Goal: Information Seeking & Learning: Learn about a topic

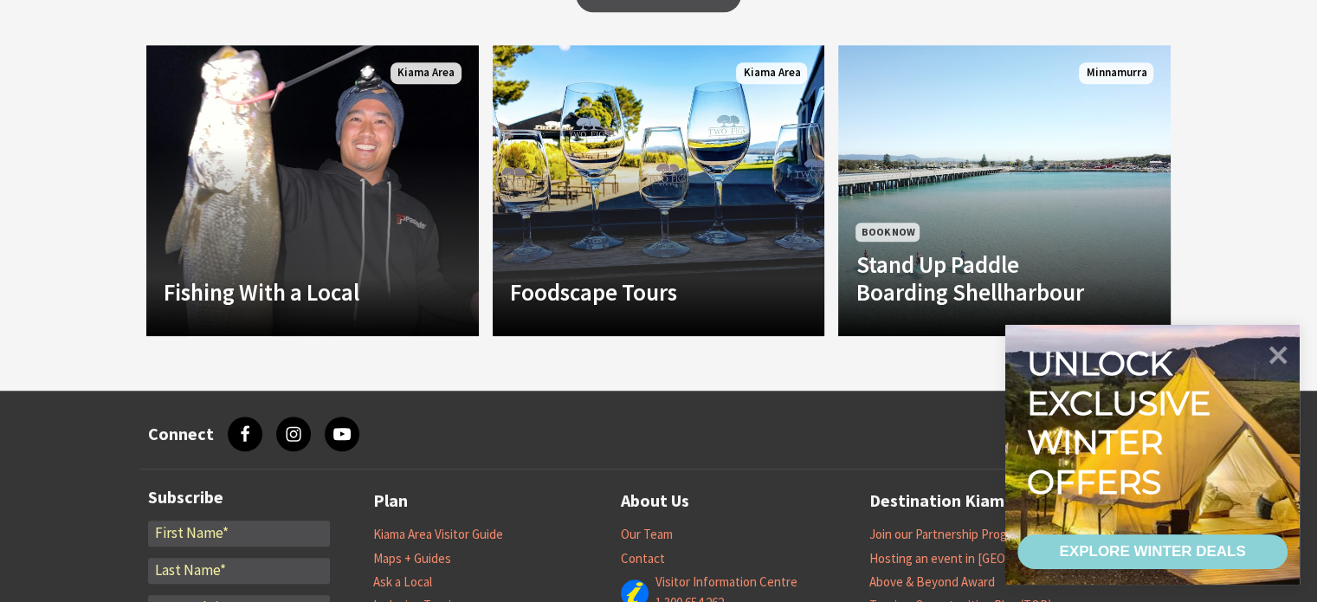
scroll to position [1260, 0]
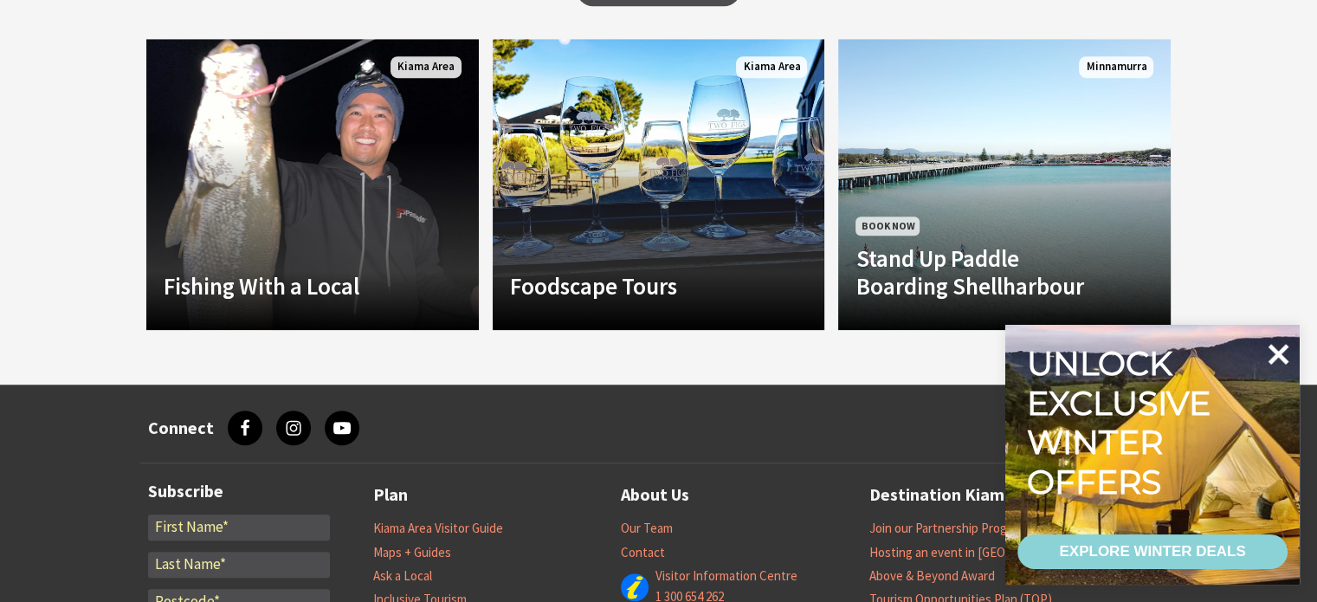
click at [1282, 352] on icon at bounding box center [1279, 354] width 21 height 21
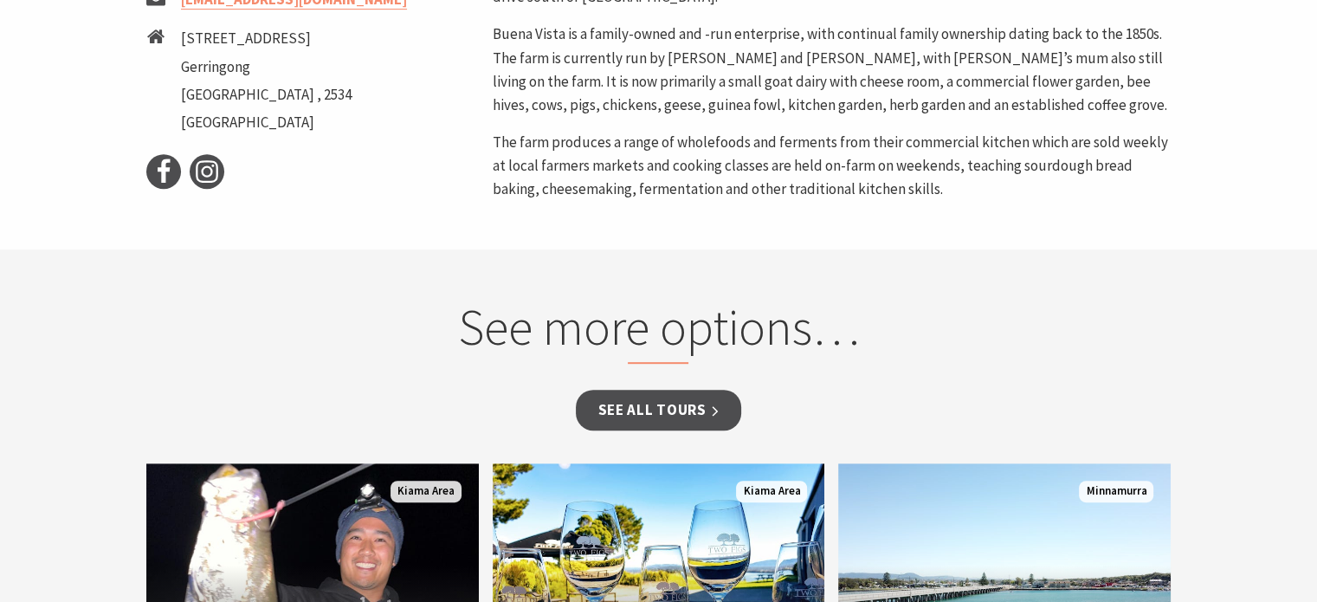
scroll to position [866, 0]
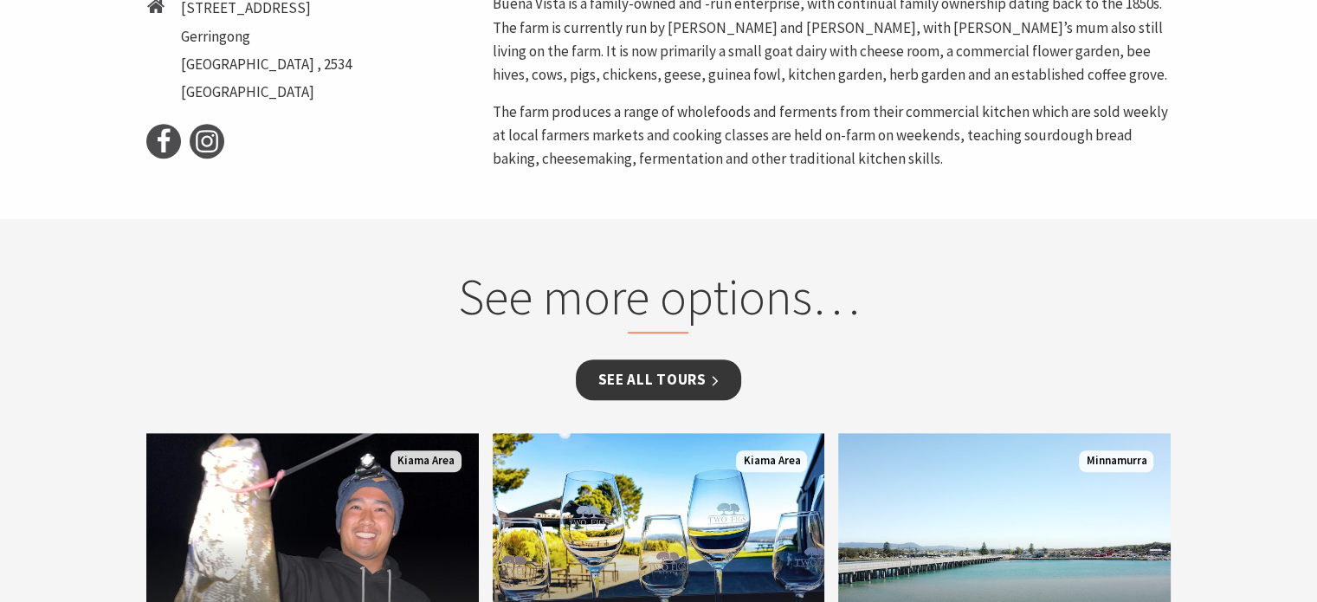
click at [675, 373] on link "See all Tours" at bounding box center [658, 379] width 165 height 41
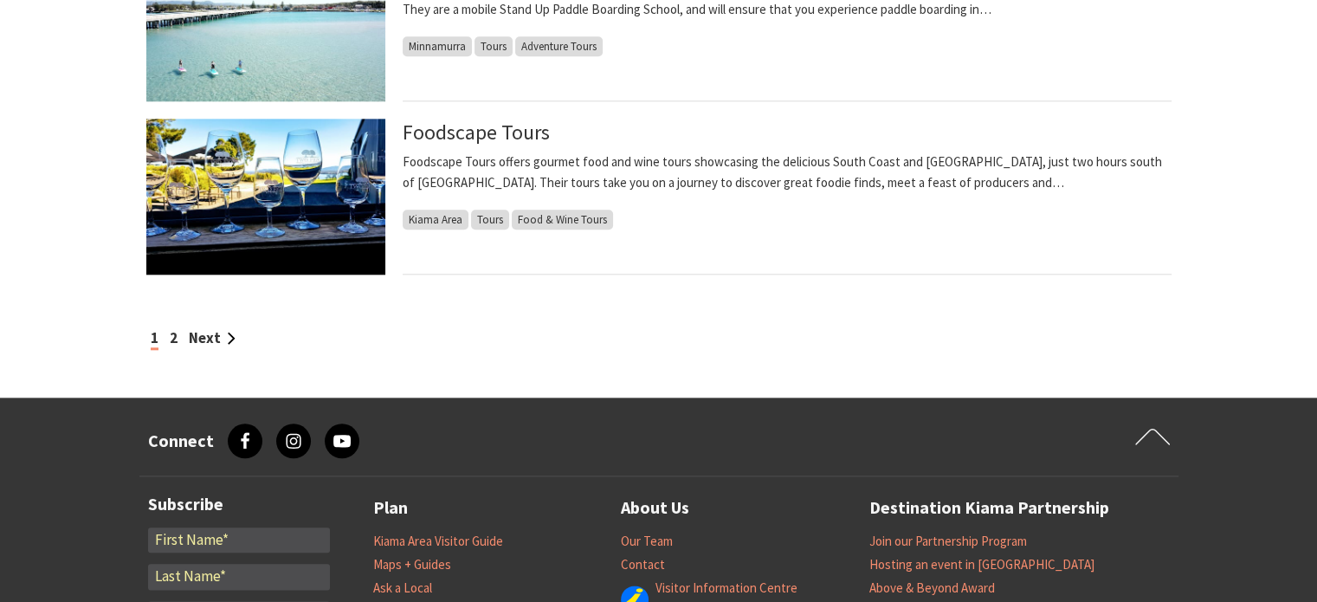
scroll to position [1894, 0]
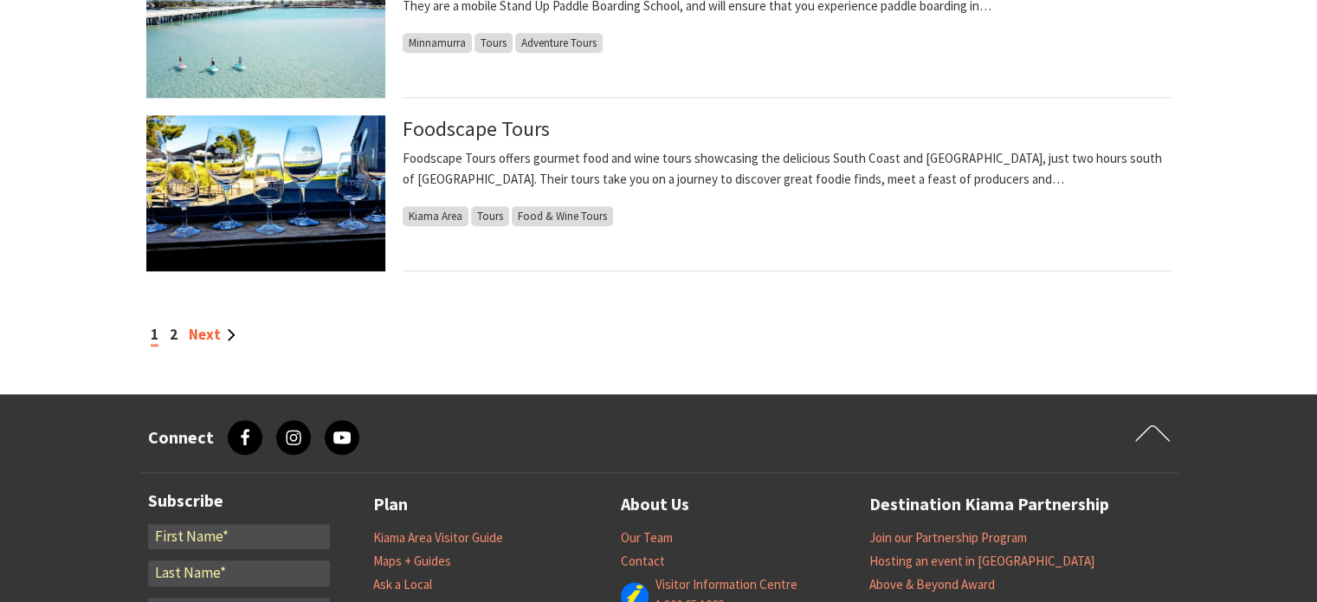
click at [204, 338] on link "Next" at bounding box center [212, 334] width 47 height 19
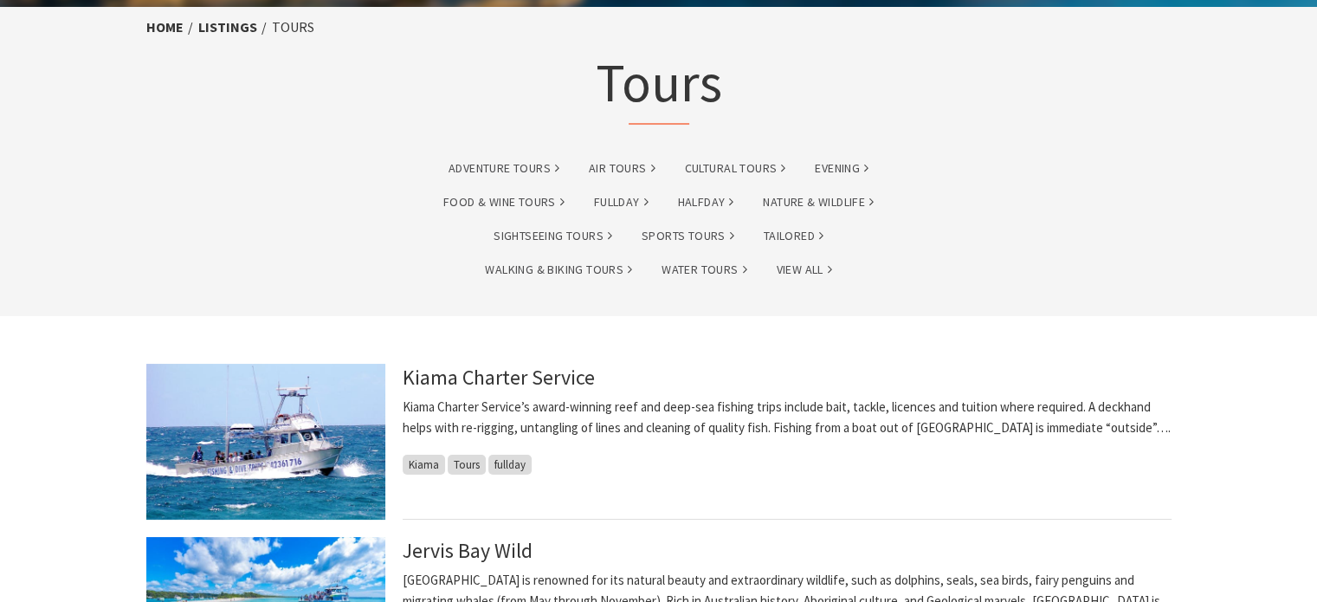
scroll to position [83, 0]
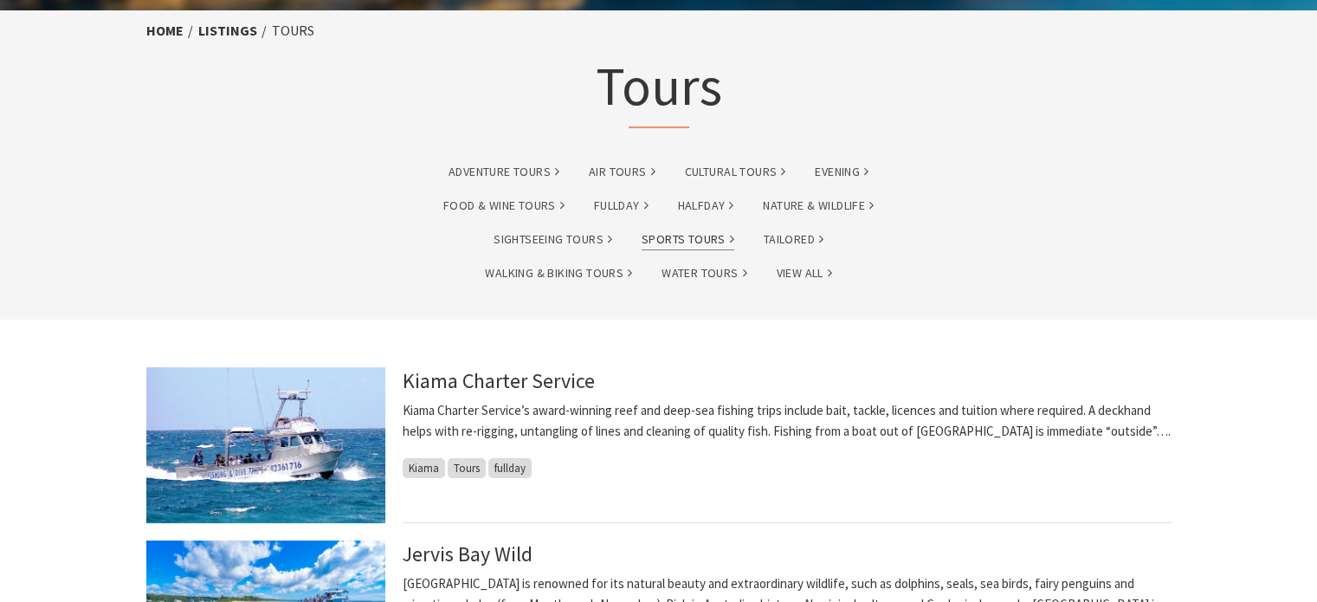
click at [706, 235] on link "Sports Tours" at bounding box center [688, 240] width 93 height 20
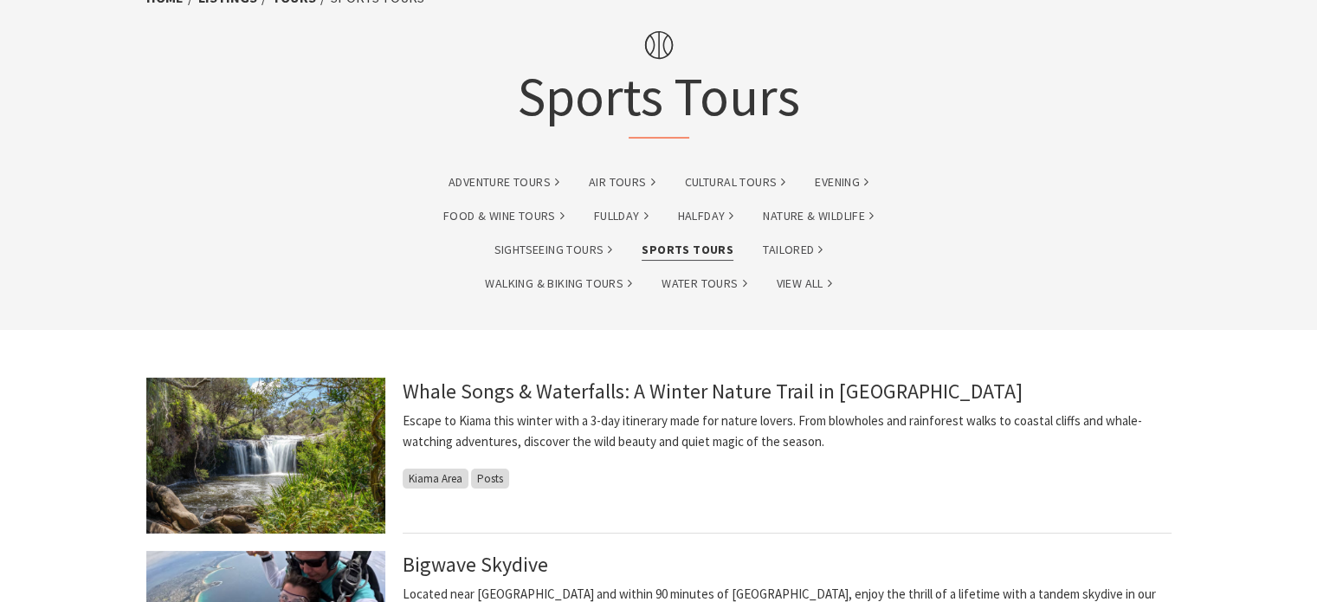
scroll to position [112, 0]
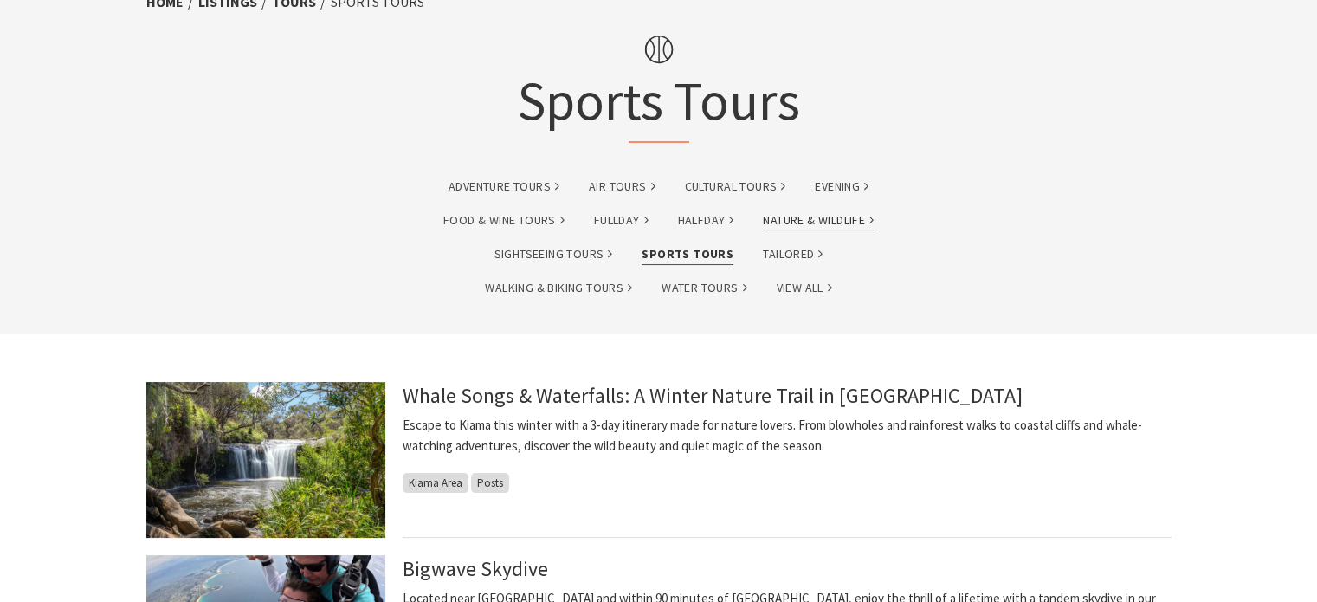
click at [836, 217] on link "Nature & Wildlife" at bounding box center [818, 220] width 111 height 20
